Goal: Task Accomplishment & Management: Manage account settings

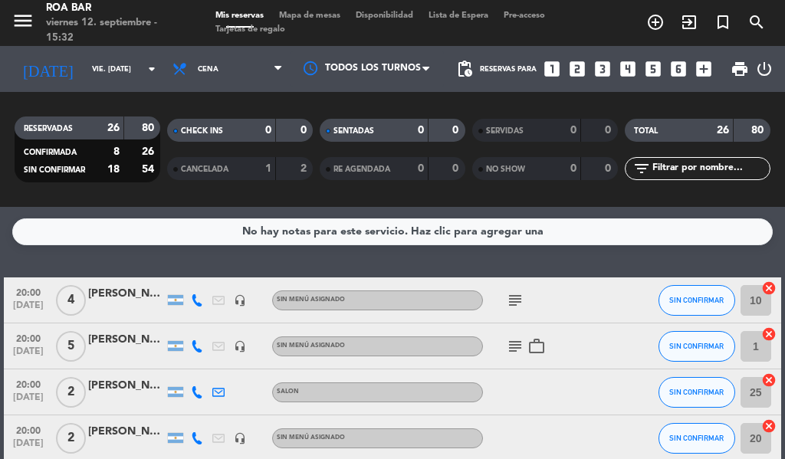
scroll to position [153, 0]
click at [514, 346] on icon "subject" at bounding box center [515, 346] width 18 height 18
click at [517, 346] on icon "subject" at bounding box center [515, 346] width 18 height 18
click at [542, 350] on icon "work_outline" at bounding box center [536, 346] width 18 height 18
click at [516, 299] on icon "subject" at bounding box center [515, 300] width 18 height 18
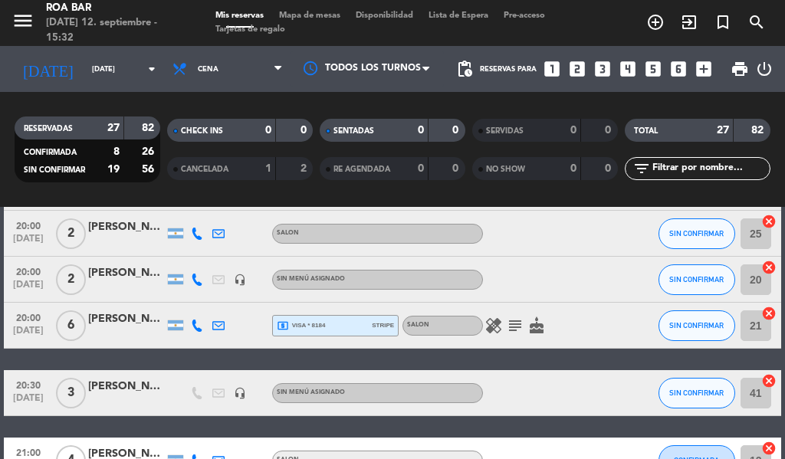
scroll to position [153, 0]
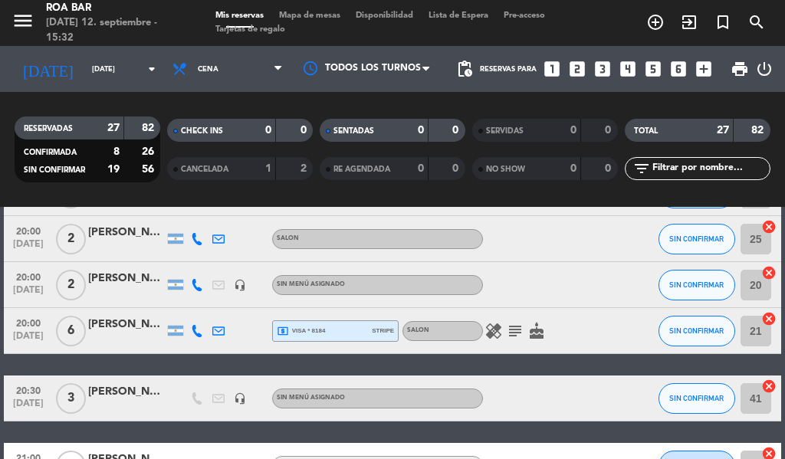
click at [525, 336] on span "subject" at bounding box center [514, 331] width 21 height 18
click at [517, 328] on icon "subject" at bounding box center [515, 331] width 18 height 18
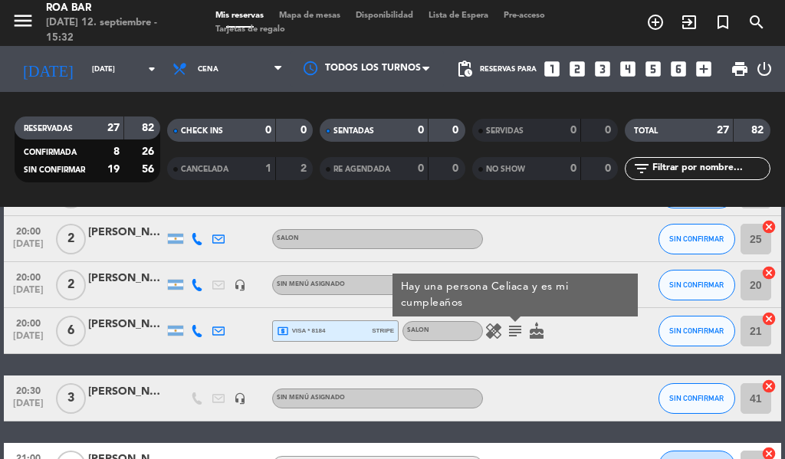
click at [499, 327] on icon "healing" at bounding box center [494, 331] width 18 height 18
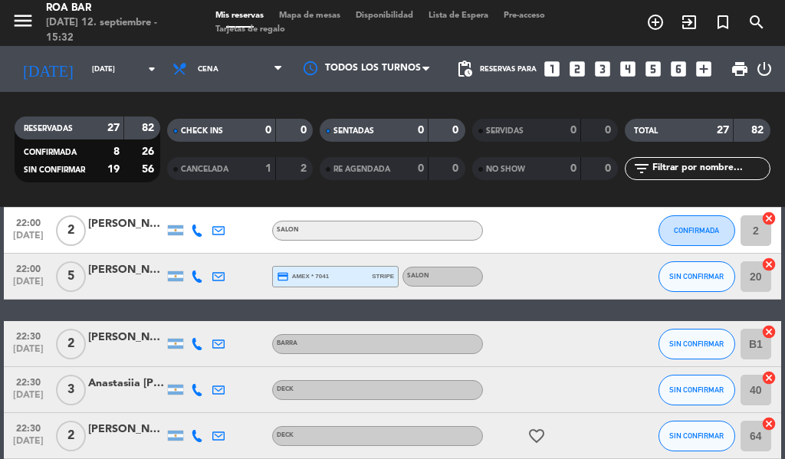
scroll to position [609, 0]
